Goal: Task Accomplishment & Management: Complete application form

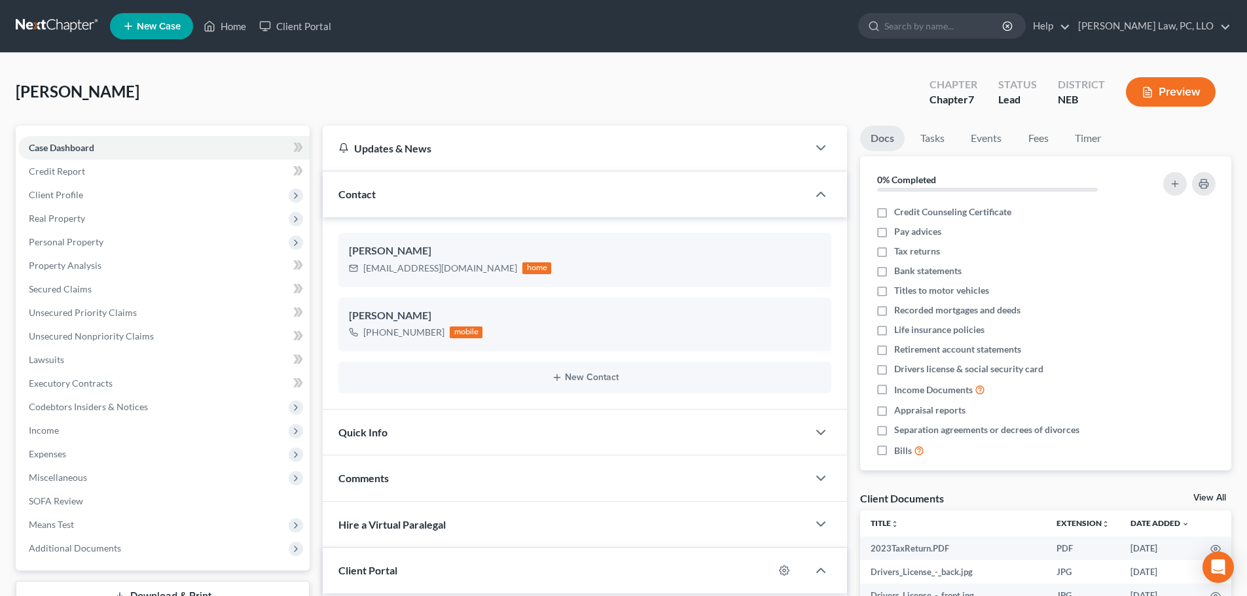
select select "0"
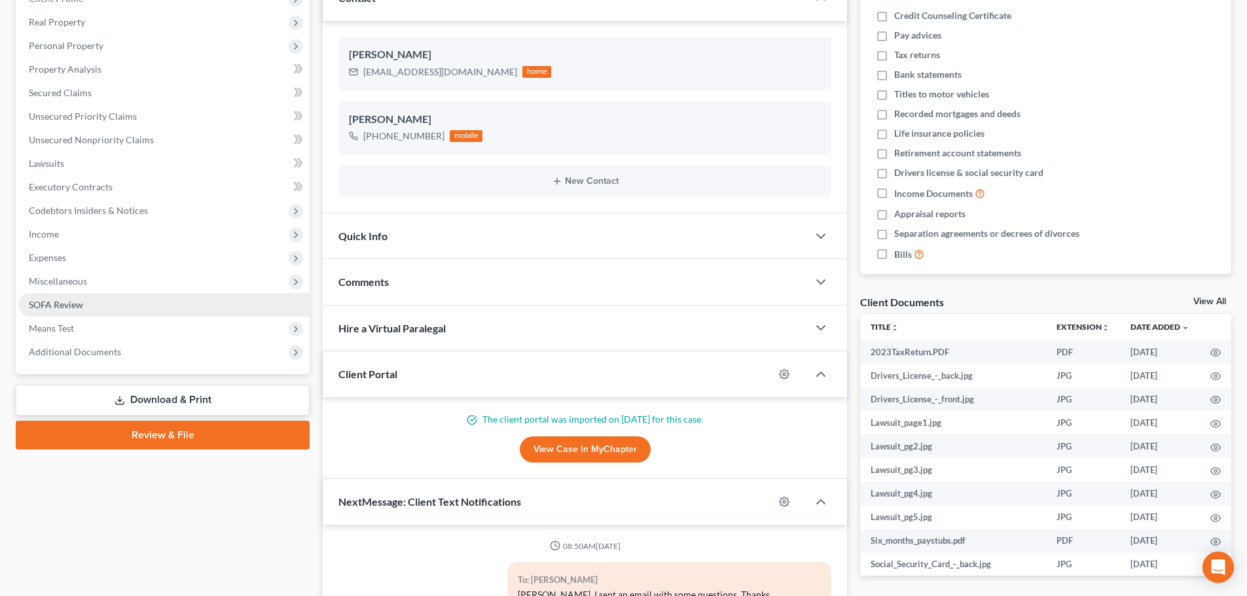
click at [107, 311] on link "SOFA Review" at bounding box center [163, 305] width 291 height 24
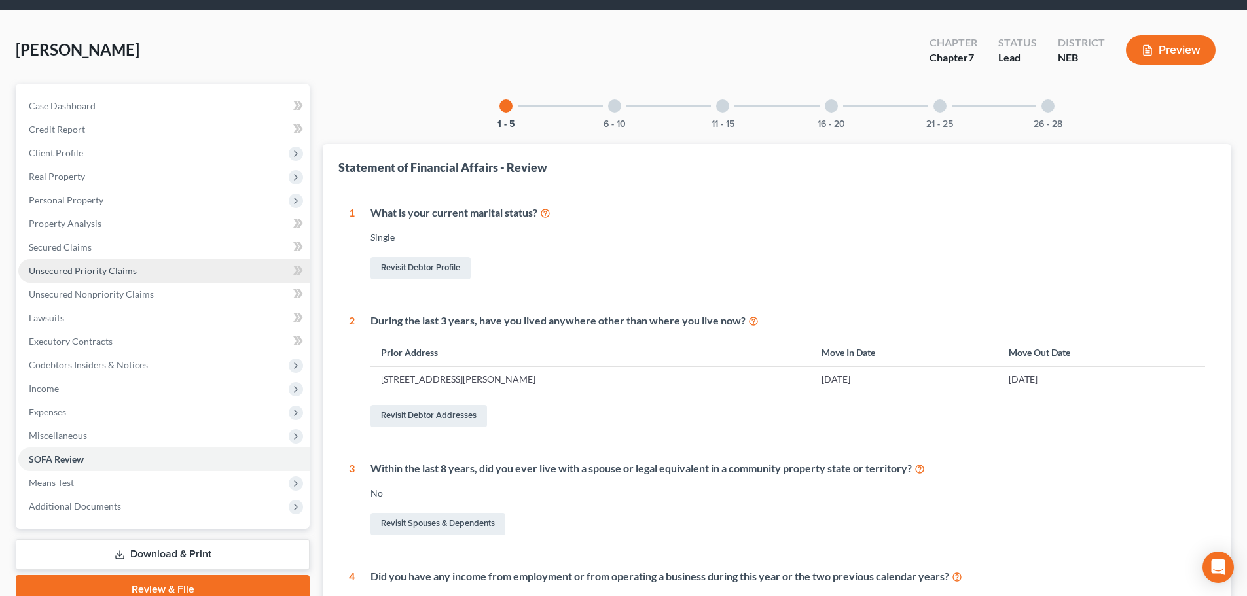
scroll to position [65, 0]
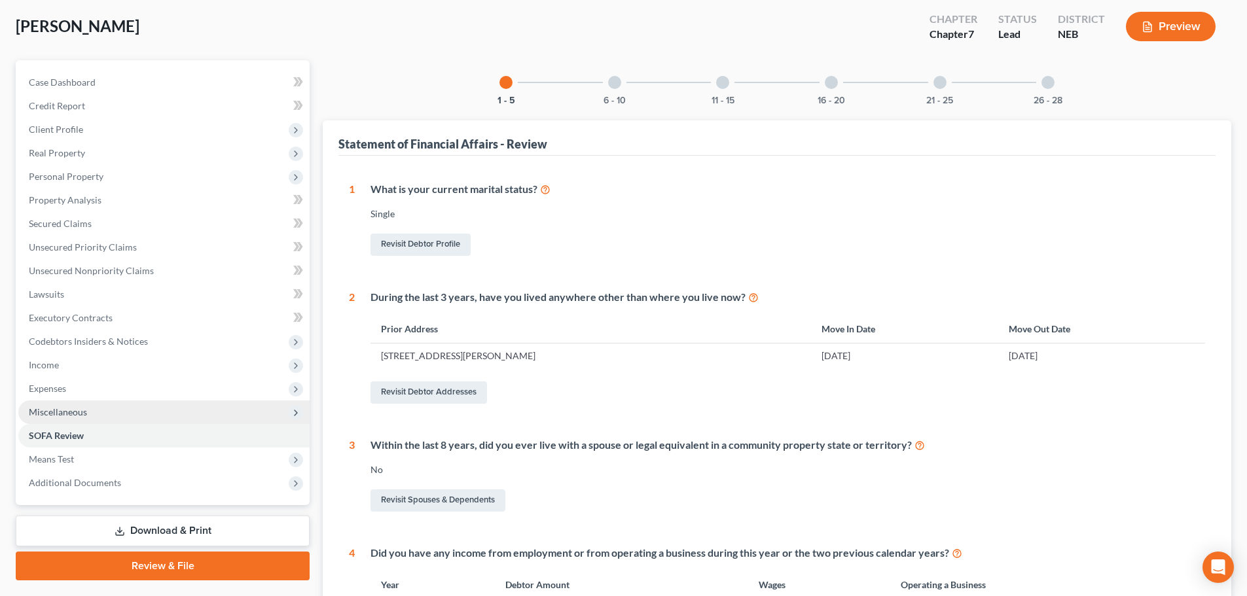
click at [71, 418] on span "Miscellaneous" at bounding box center [163, 413] width 291 height 24
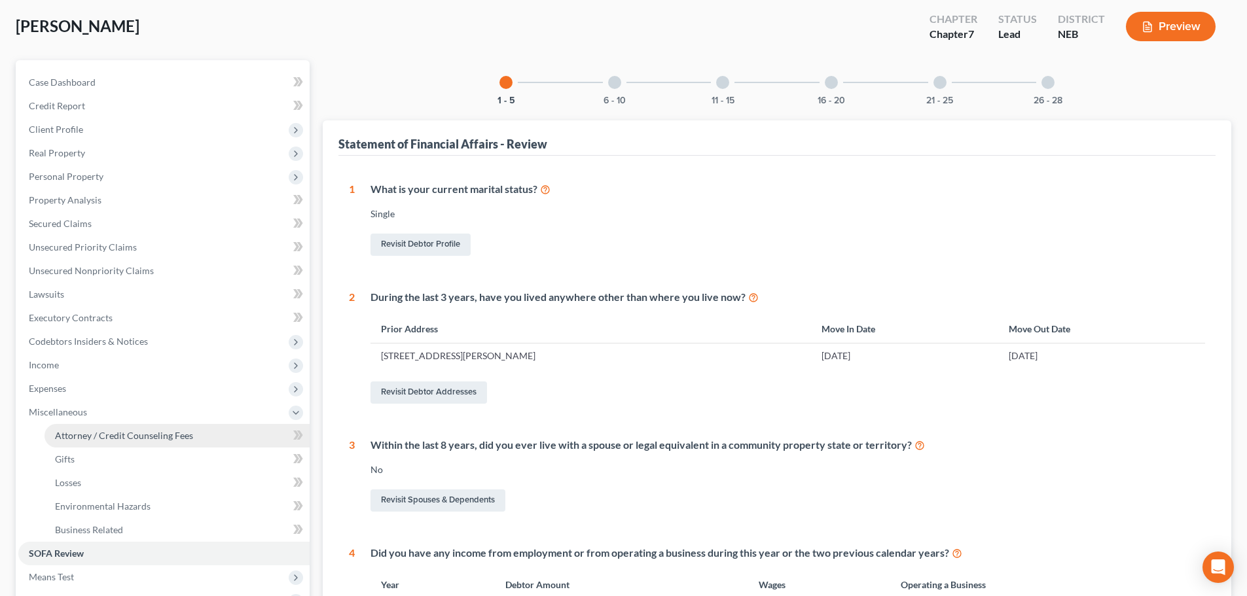
click at [97, 435] on span "Attorney / Credit Counseling Fees" at bounding box center [124, 435] width 138 height 11
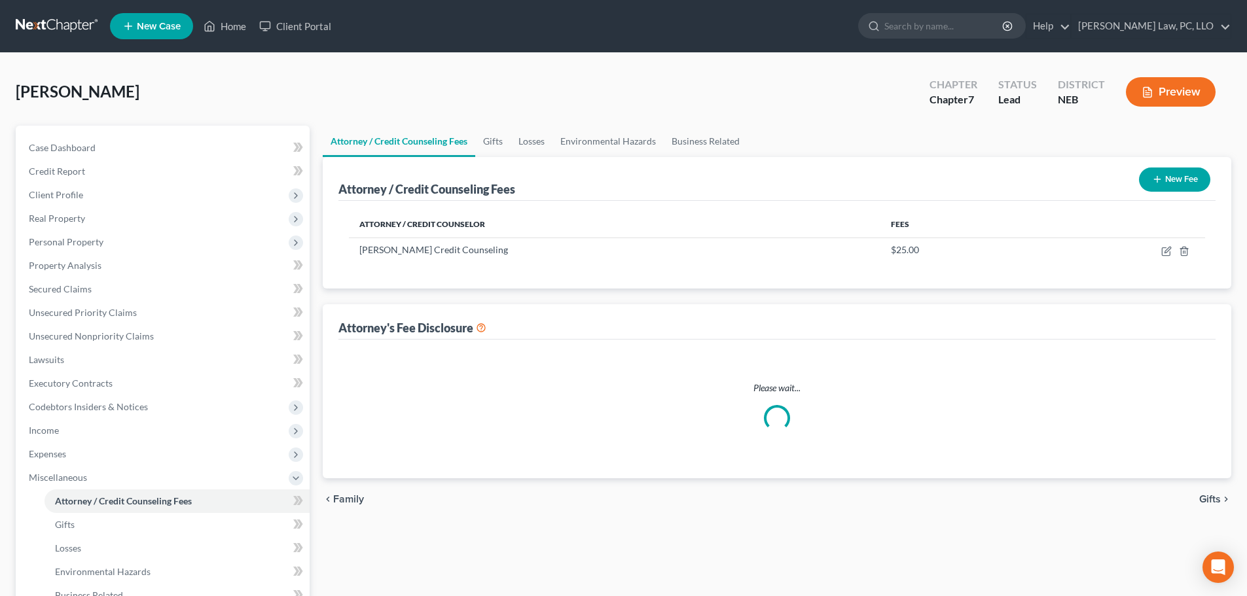
select select "2"
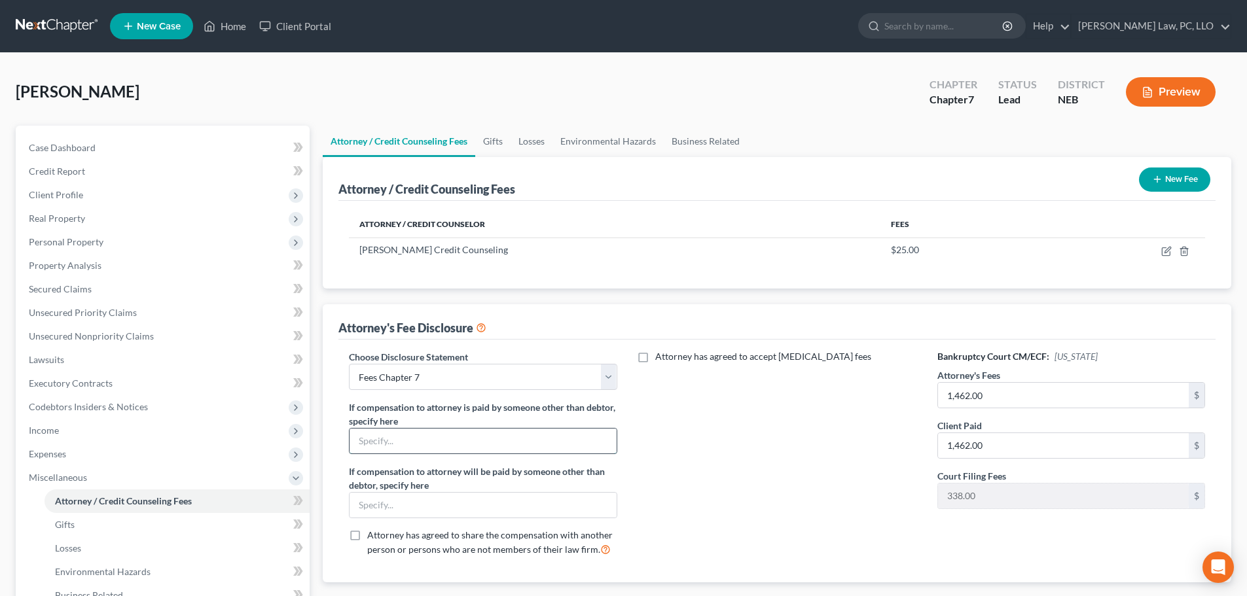
click at [437, 438] on input "text" at bounding box center [483, 441] width 266 height 25
type input "Dad [PERSON_NAME]"
click at [673, 473] on div "Attorney has agreed to accept [MEDICAL_DATA] fees" at bounding box center [777, 458] width 294 height 217
click at [694, 441] on div "Attorney has agreed to accept [MEDICAL_DATA] fees" at bounding box center [777, 458] width 294 height 217
click at [533, 143] on link "Losses" at bounding box center [532, 141] width 42 height 31
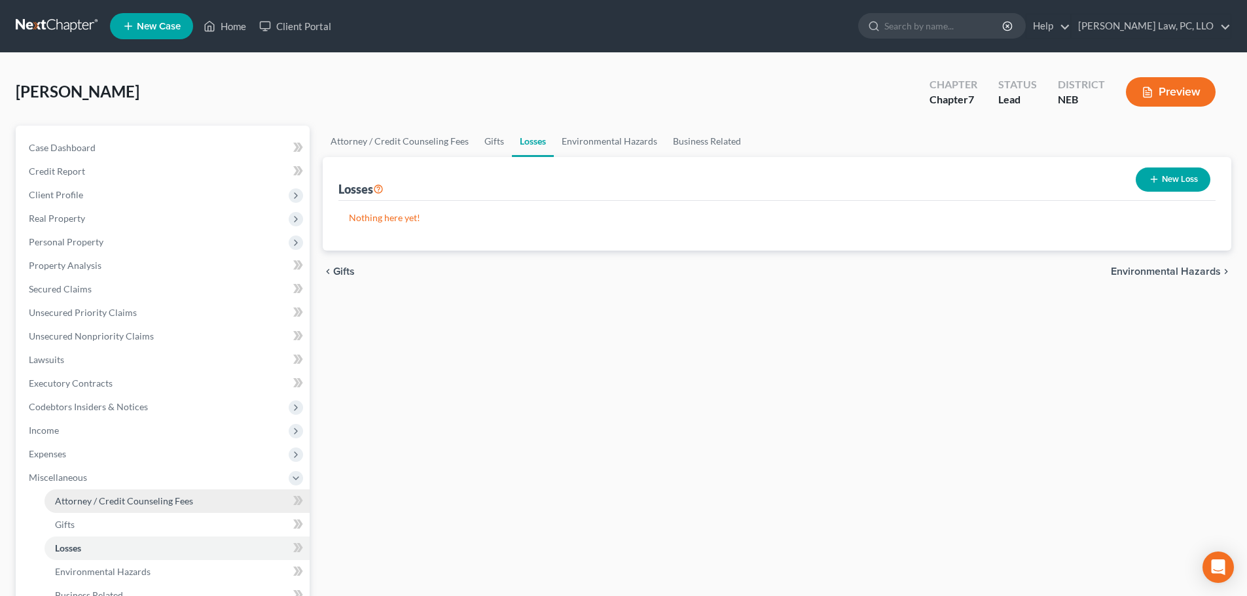
click at [100, 500] on span "Attorney / Credit Counseling Fees" at bounding box center [124, 500] width 138 height 11
select select "2"
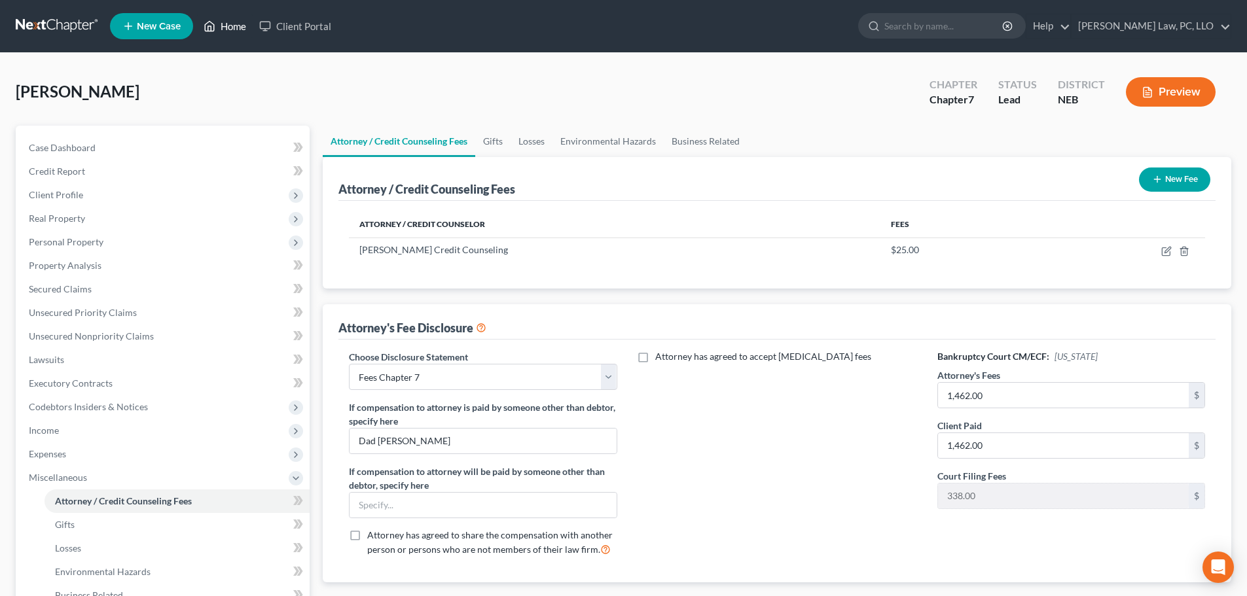
click at [236, 24] on link "Home" at bounding box center [225, 26] width 56 height 24
